Goal: Transaction & Acquisition: Subscribe to service/newsletter

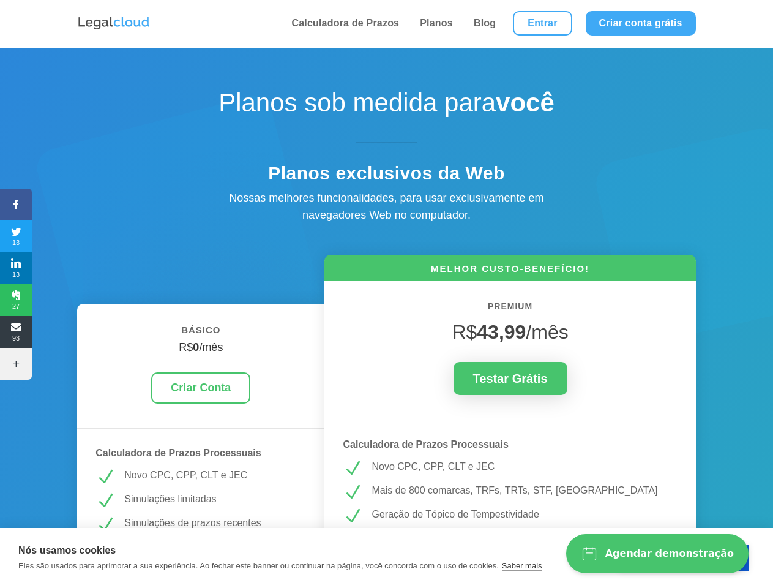
click at [16, 204] on icon at bounding box center [16, 205] width 32 height 10
click at [16, 236] on span "13" at bounding box center [16, 236] width 32 height 20
click at [16, 268] on span "13" at bounding box center [16, 268] width 32 height 20
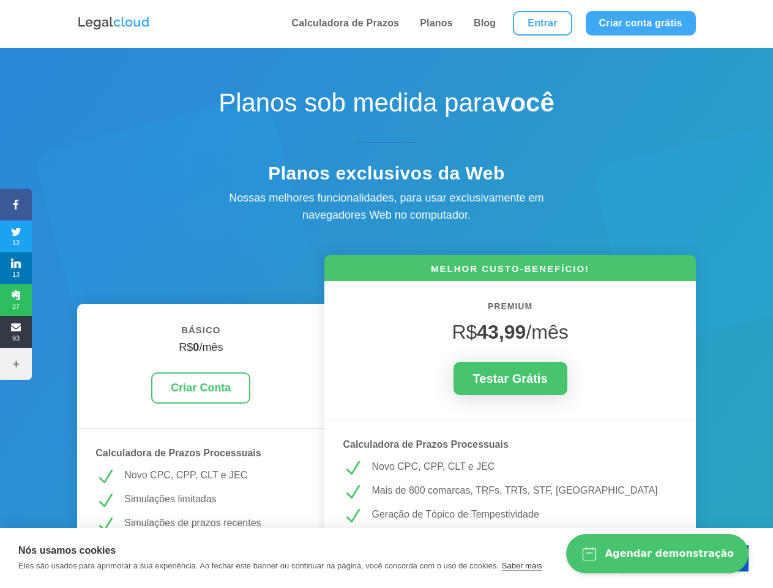
click at [16, 300] on span "27" at bounding box center [16, 300] width 32 height 20
click at [16, 332] on span "93" at bounding box center [16, 332] width 32 height 20
click at [16, 364] on icon at bounding box center [16, 364] width 32 height 10
